Goal: Navigation & Orientation: Find specific page/section

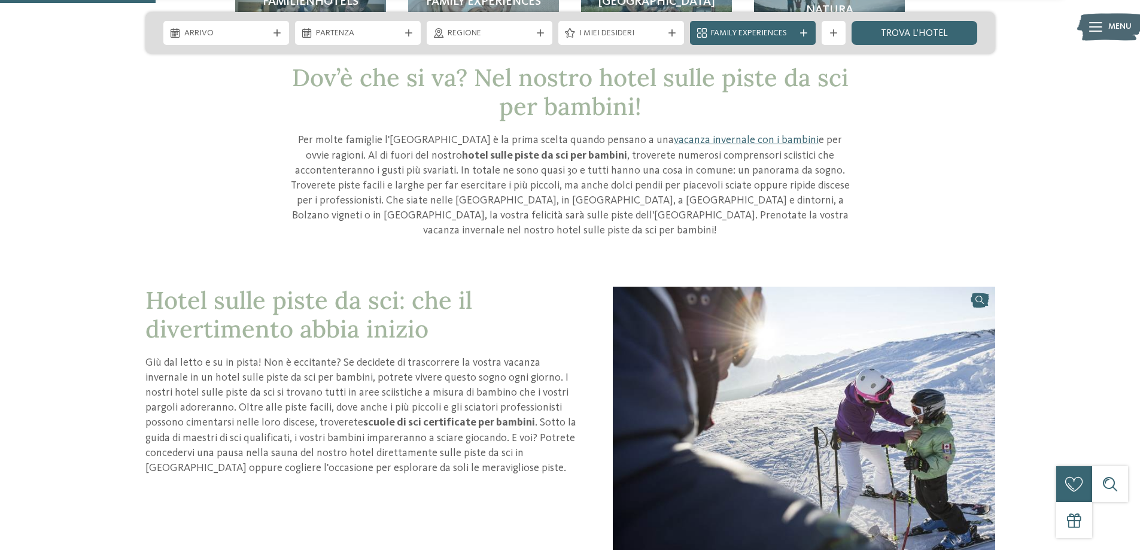
scroll to position [778, 0]
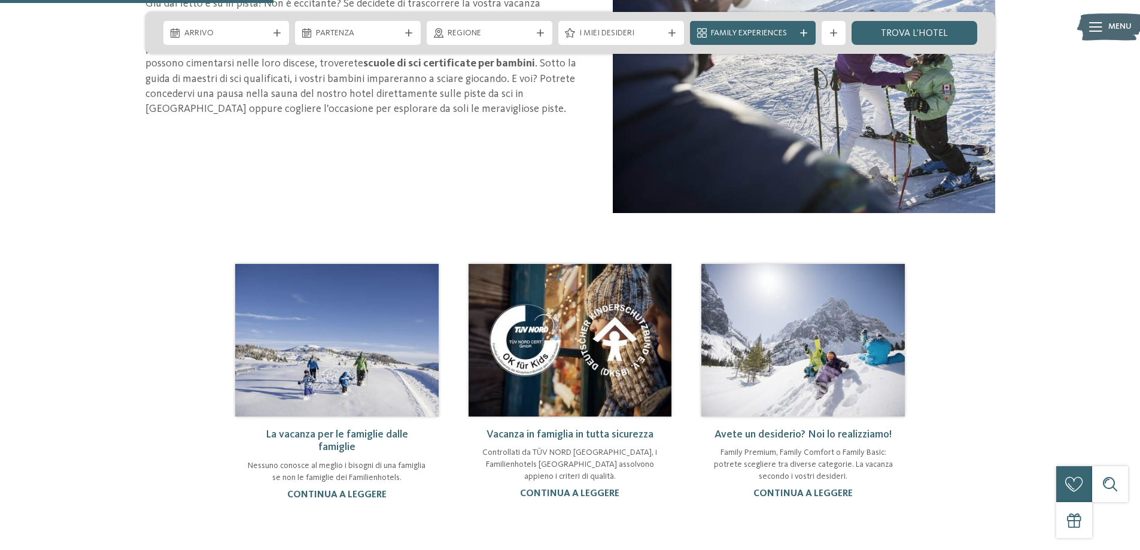
click at [377, 429] on link "La vacanza per le famiglie dalle famiglie" at bounding box center [337, 441] width 142 height 24
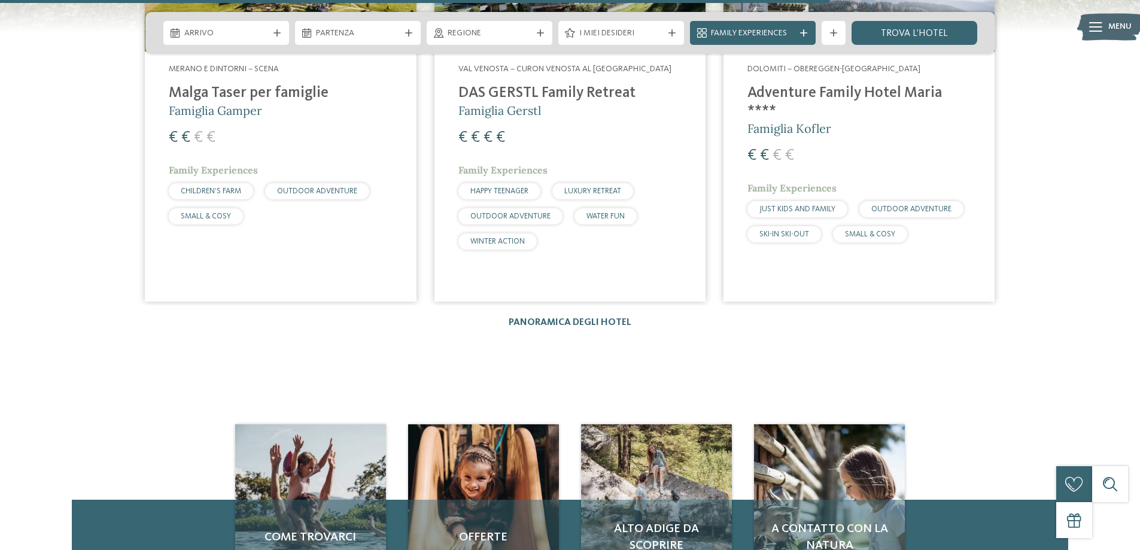
scroll to position [1591, 0]
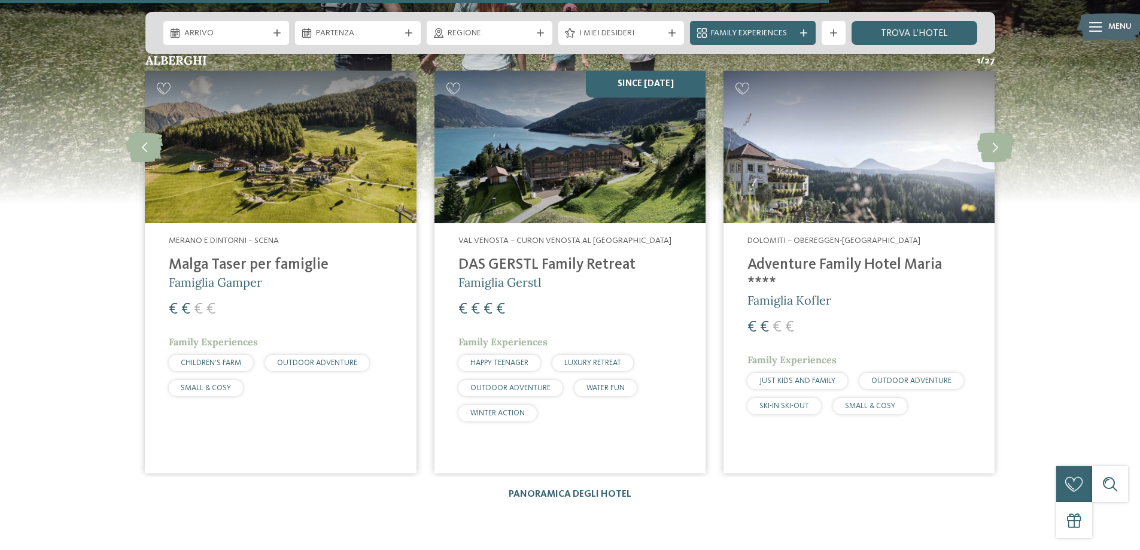
click at [281, 270] on h4 "Malga Taser per famiglie" at bounding box center [280, 265] width 223 height 18
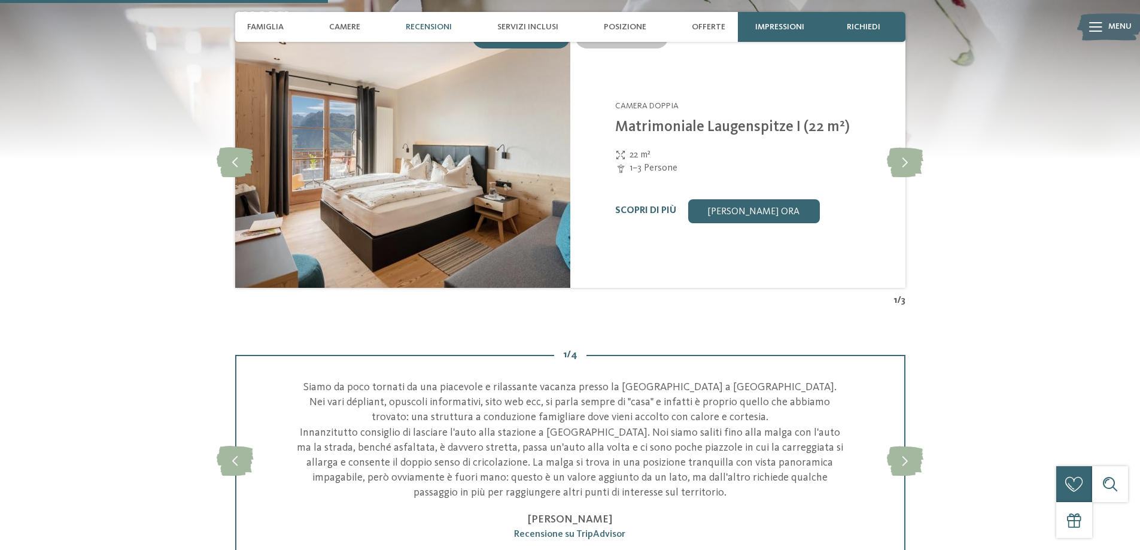
scroll to position [1615, 0]
